Goal: Book appointment/travel/reservation

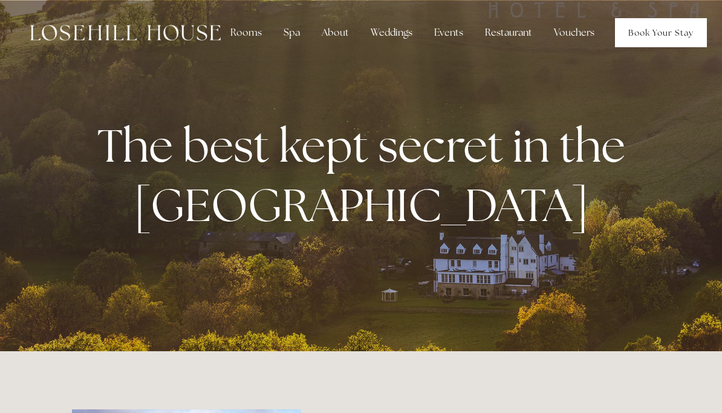
click at [674, 32] on link "Book Your Stay" at bounding box center [661, 32] width 92 height 29
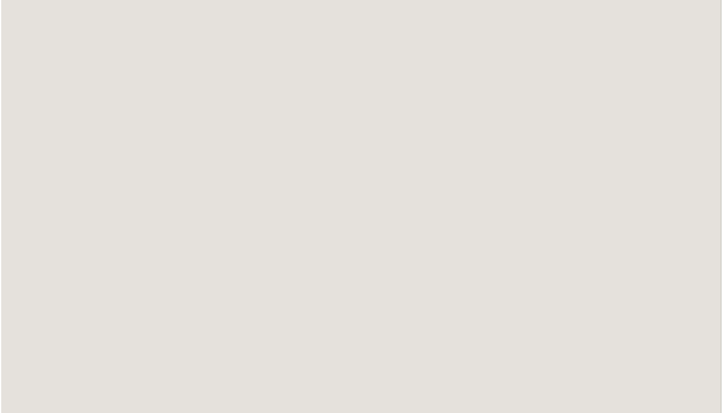
scroll to position [1585, 0]
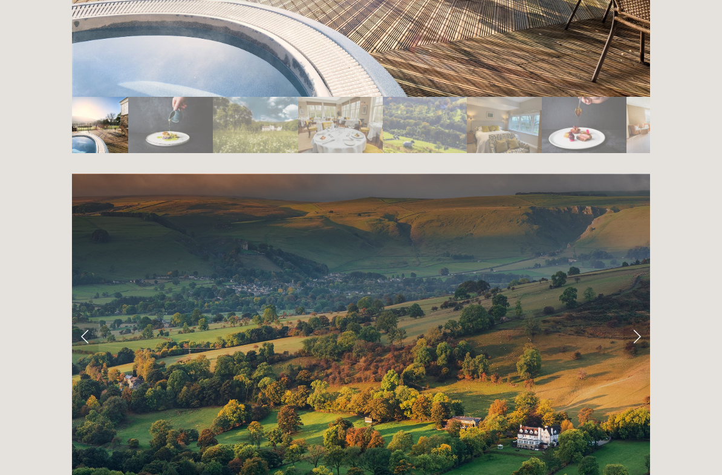
scroll to position [2317, 0]
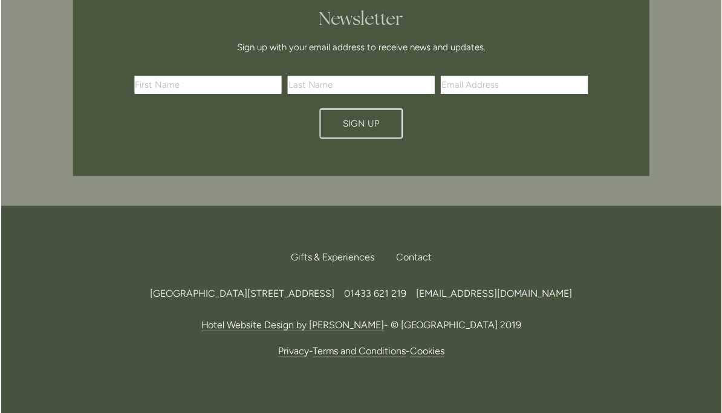
scroll to position [3616, 0]
